Goal: Information Seeking & Learning: Check status

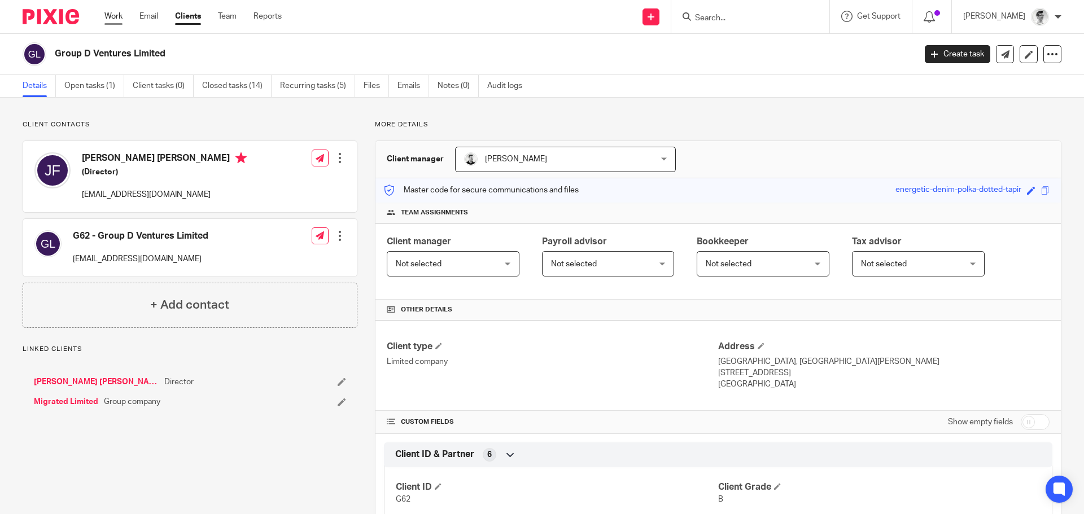
click at [111, 17] on link "Work" at bounding box center [113, 16] width 18 height 11
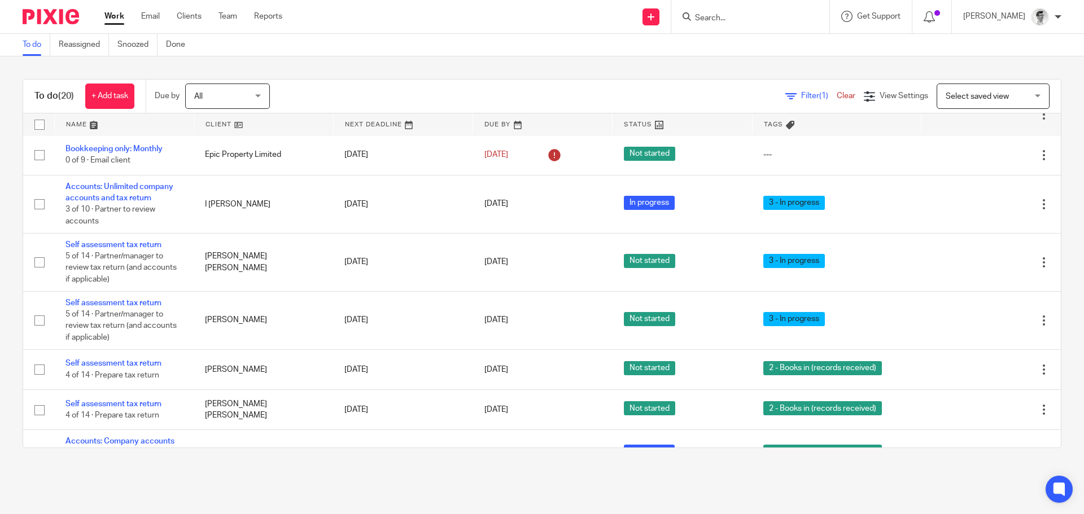
scroll to position [661, 0]
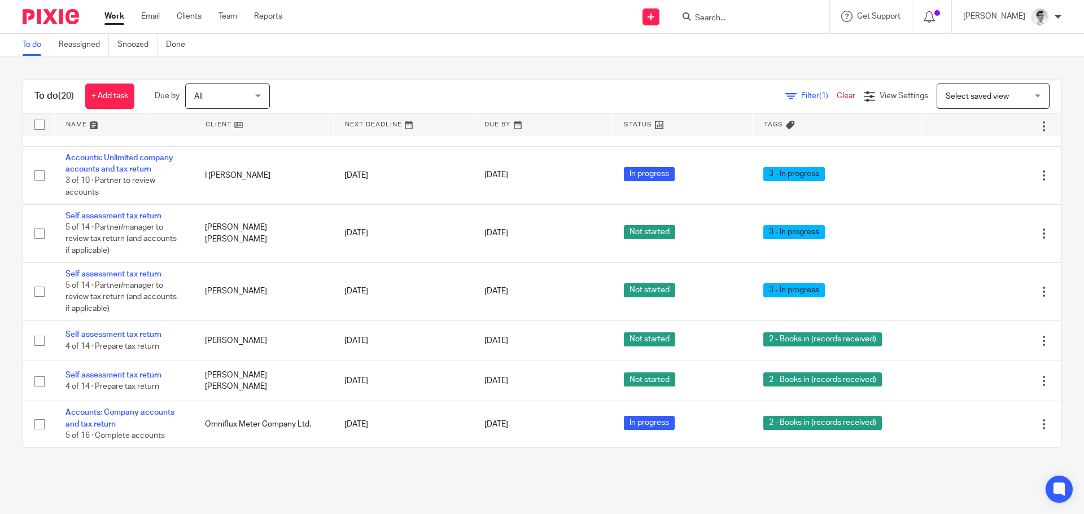
click at [770, 16] on input "Search" at bounding box center [745, 19] width 102 height 10
type input "omn"
click at [799, 57] on link at bounding box center [800, 53] width 218 height 35
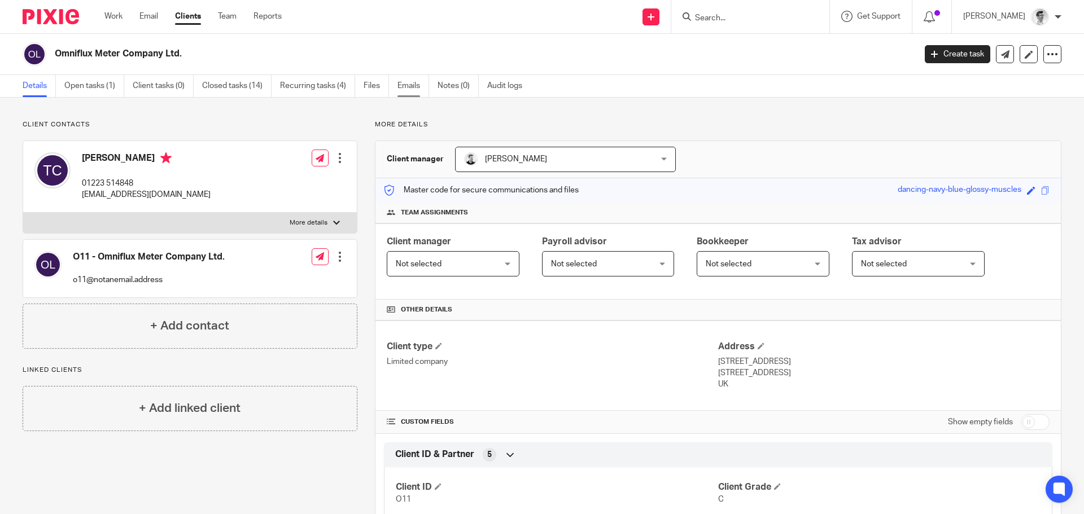
click at [408, 85] on link "Emails" at bounding box center [413, 86] width 32 height 22
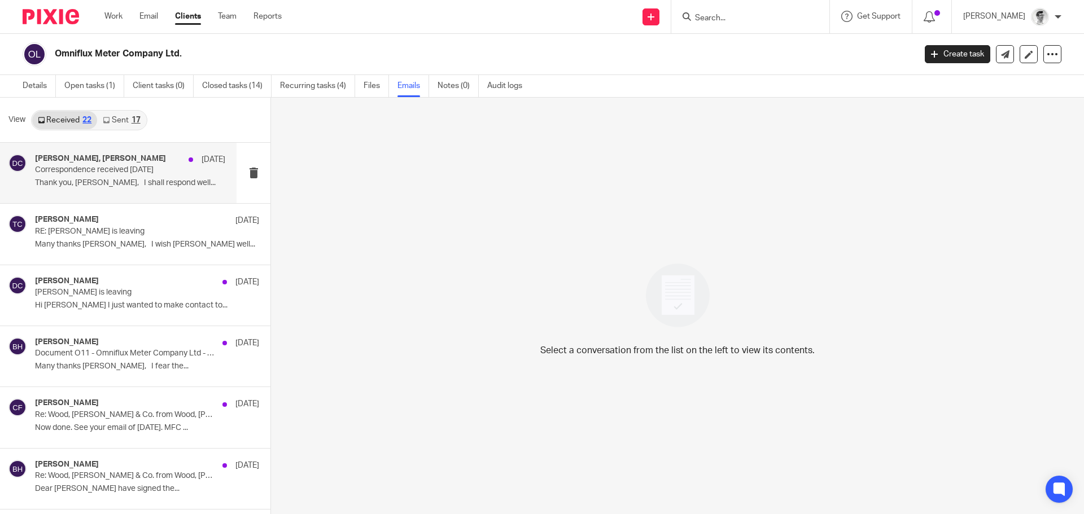
click at [121, 189] on div "[PERSON_NAME], [PERSON_NAME] [DATE] Correspondence received [DATE] Thank you, […" at bounding box center [130, 173] width 190 height 38
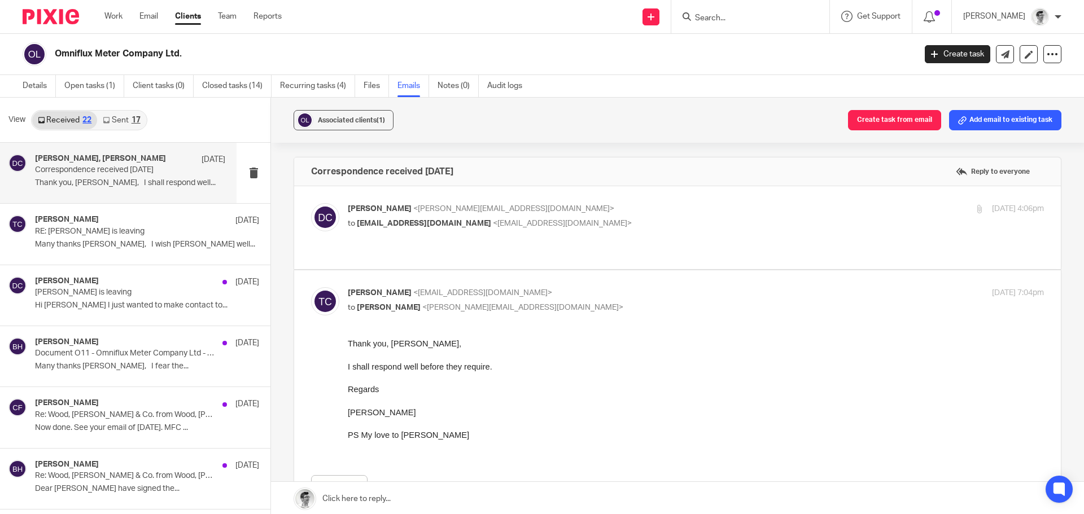
click at [118, 126] on link "Sent 17" at bounding box center [121, 120] width 49 height 18
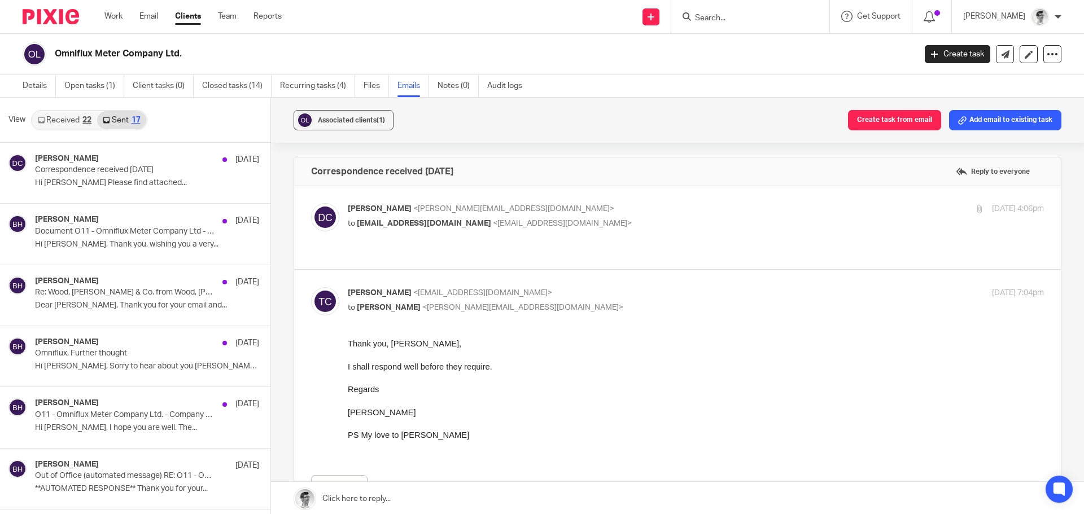
scroll to position [2, 0]
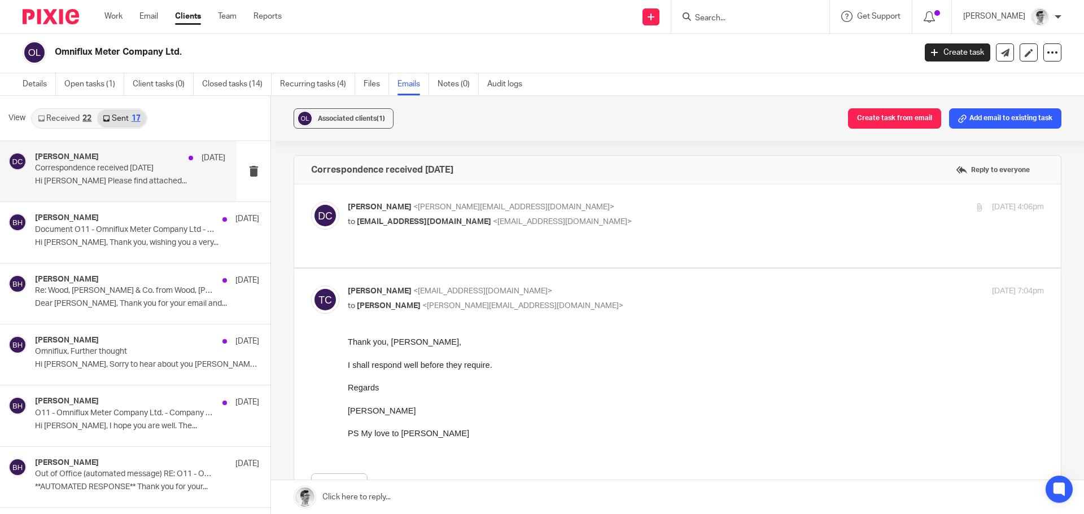
click at [161, 172] on p "Correspondence received [DATE]" at bounding box center [111, 169] width 152 height 10
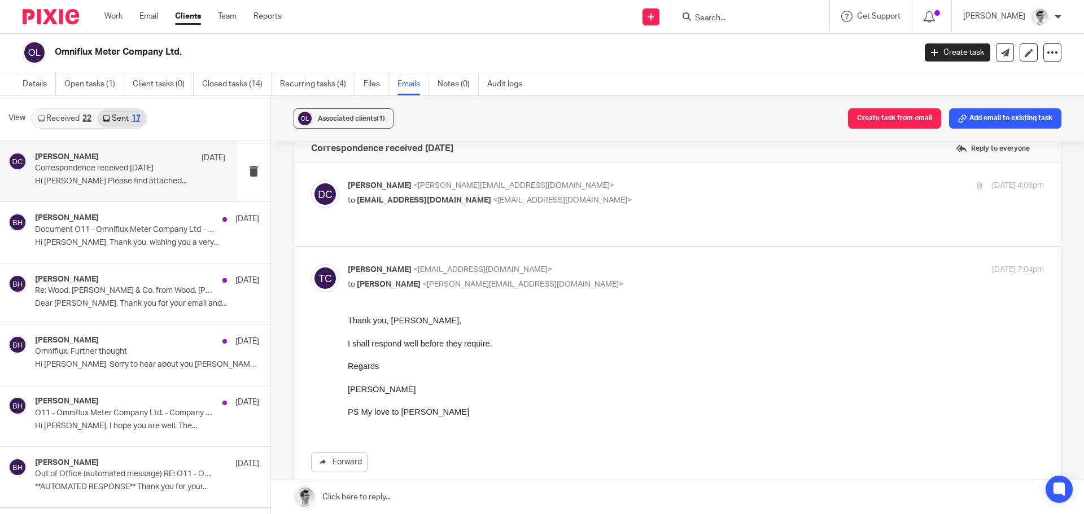
scroll to position [0, 0]
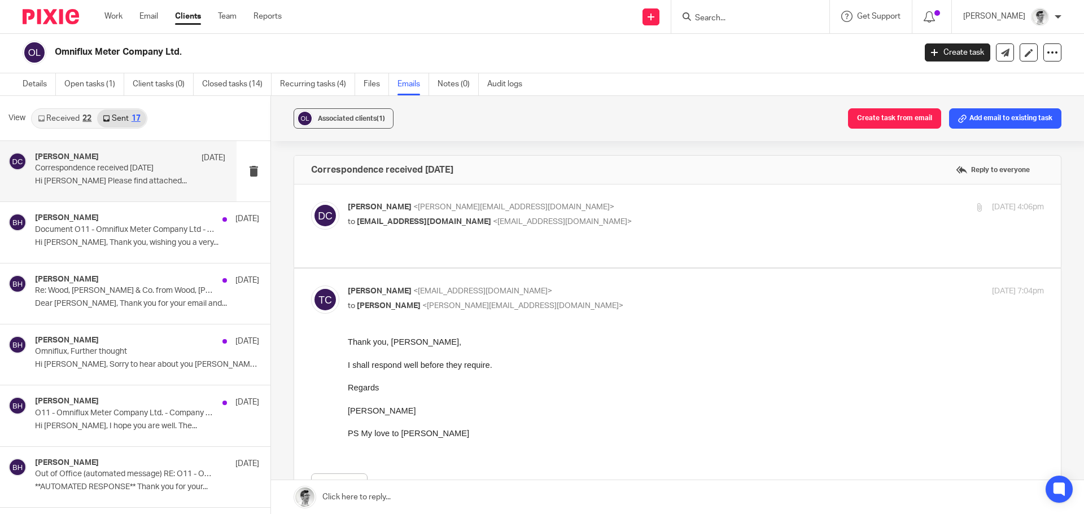
click at [620, 221] on p "to [EMAIL_ADDRESS][DOMAIN_NAME] <[EMAIL_ADDRESS][DOMAIN_NAME]>" at bounding box center [580, 222] width 464 height 12
checkbox input "true"
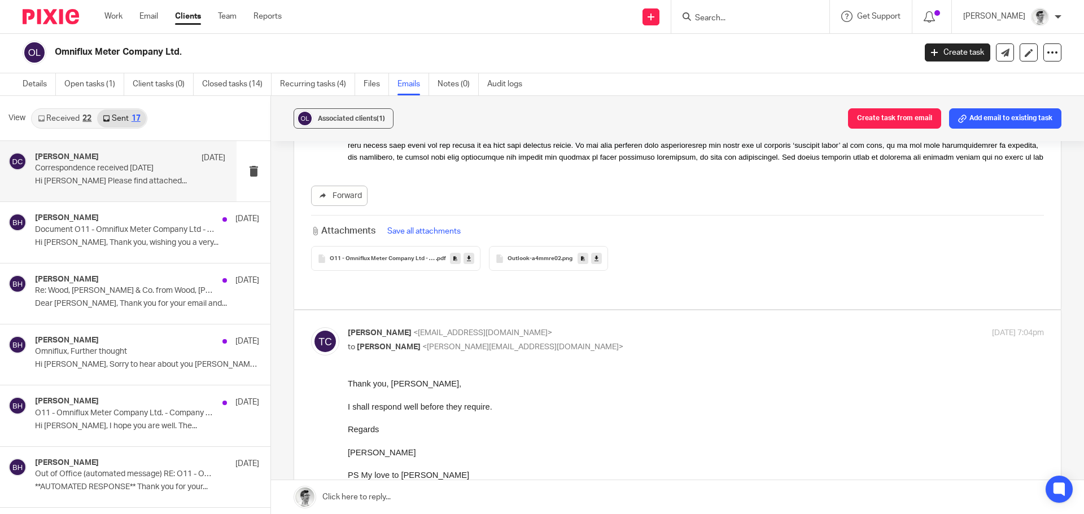
scroll to position [226, 0]
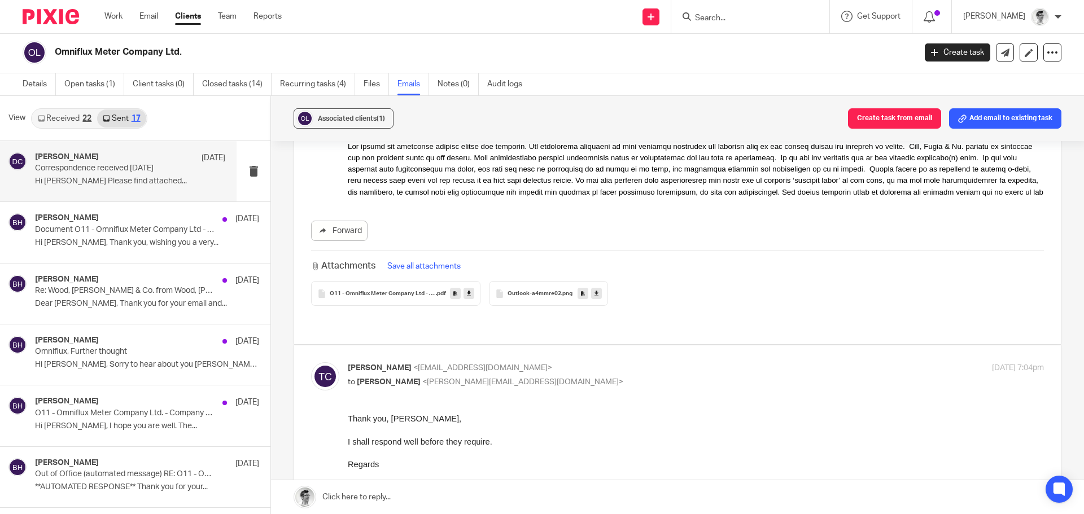
click at [80, 120] on link "Received 22" at bounding box center [64, 119] width 65 height 18
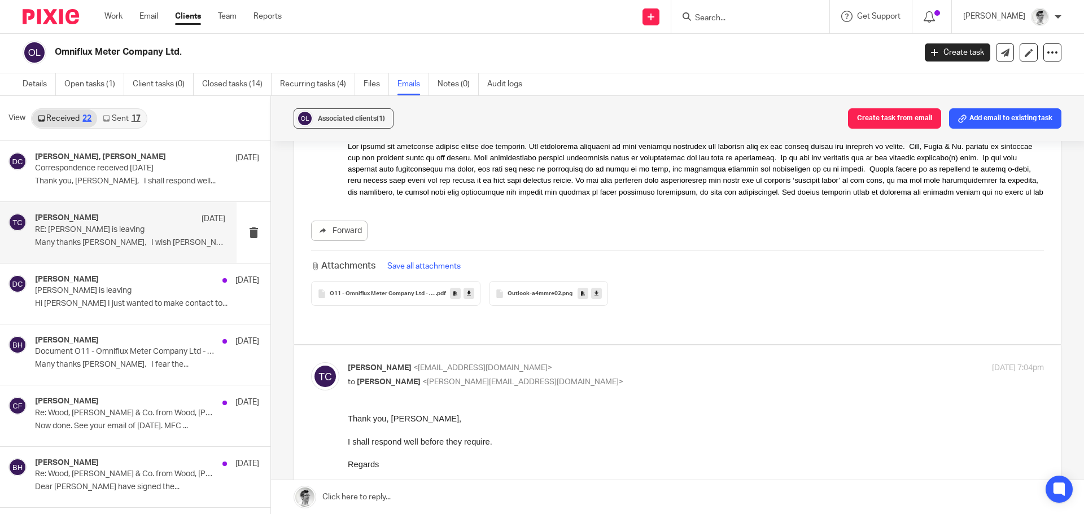
scroll to position [0, 0]
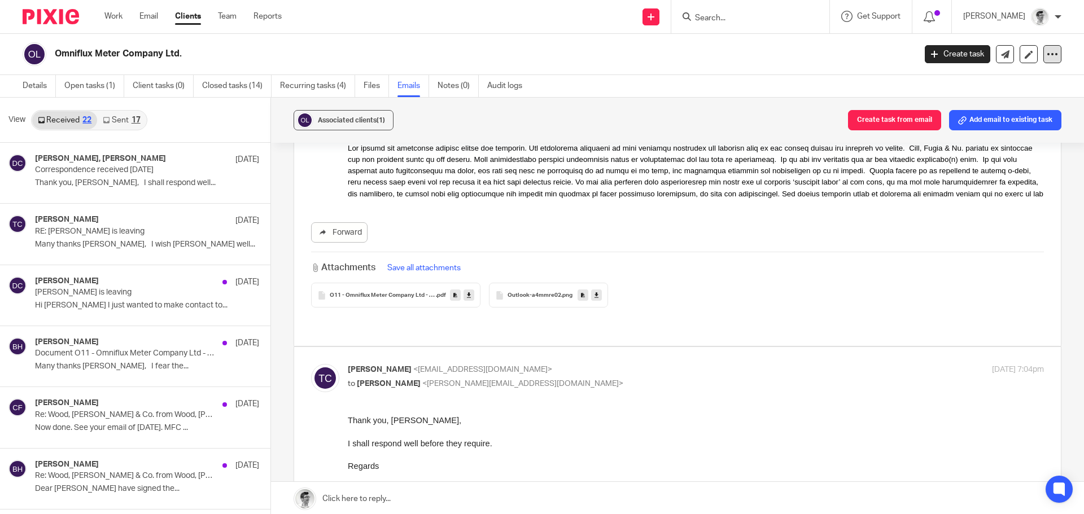
click at [1043, 62] on div at bounding box center [1052, 54] width 18 height 18
click at [1054, 20] on div "[PERSON_NAME]" at bounding box center [1012, 17] width 98 height 18
click at [749, 76] on div "Details Open tasks (1) Client tasks (0) Closed tasks (14) Recurring tasks (4) F…" at bounding box center [542, 86] width 1084 height 23
click at [25, 93] on link "Details" at bounding box center [39, 86] width 33 height 22
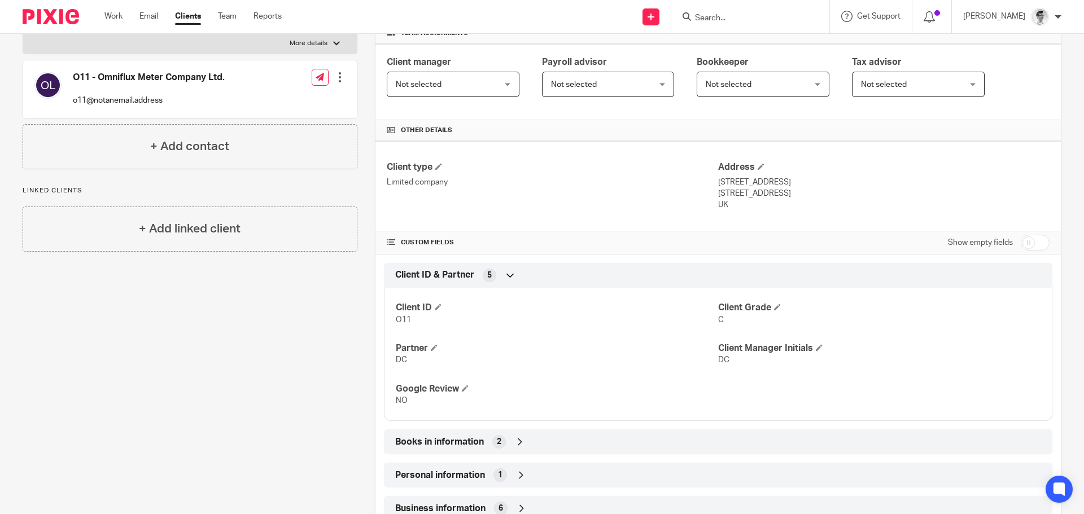
scroll to position [351, 0]
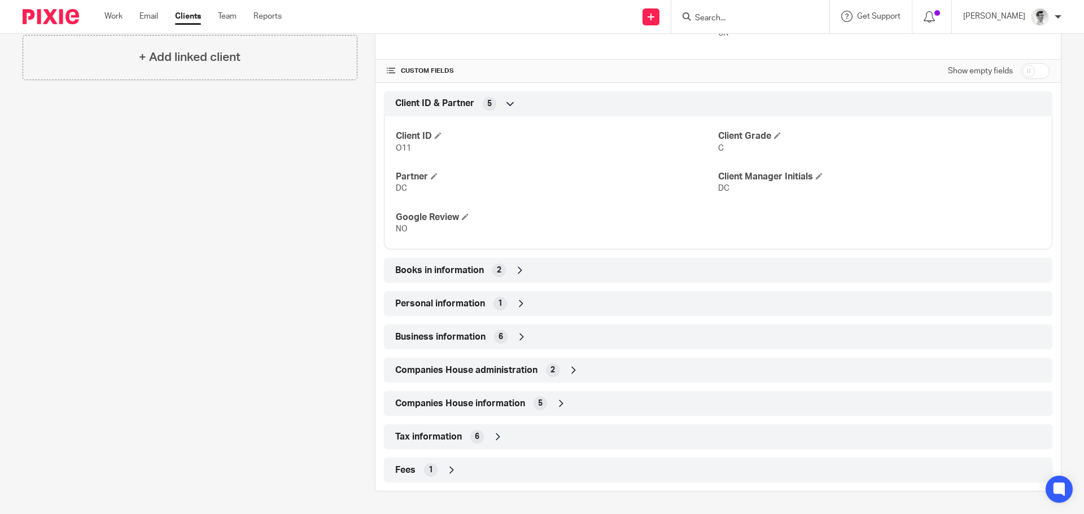
click at [488, 433] on div "Tax information 6" at bounding box center [717, 436] width 651 height 19
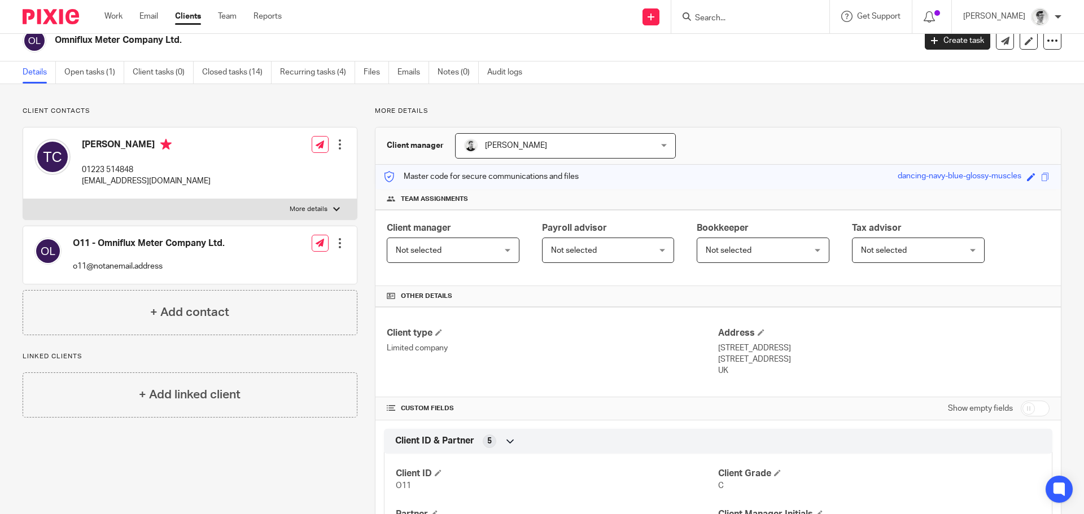
scroll to position [0, 0]
